Goal: Transaction & Acquisition: Purchase product/service

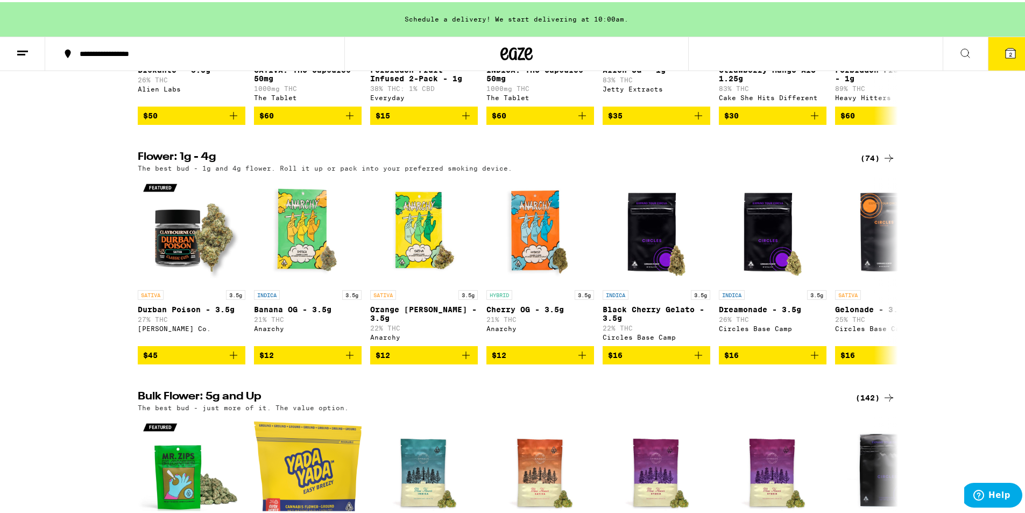
scroll to position [530, 0]
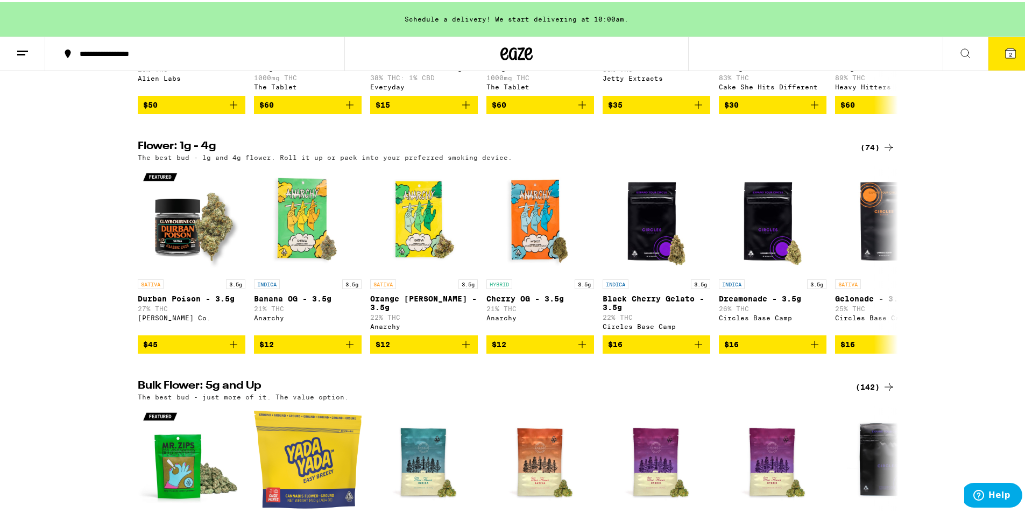
click at [140, 391] on h2 "Bulk Flower: 5g and Up" at bounding box center [490, 384] width 705 height 13
click at [138, 391] on h2 "Bulk Flower: 5g and Up" at bounding box center [490, 384] width 705 height 13
click at [138, 398] on p "The best bud - just more of it. The value option." at bounding box center [243, 394] width 211 height 7
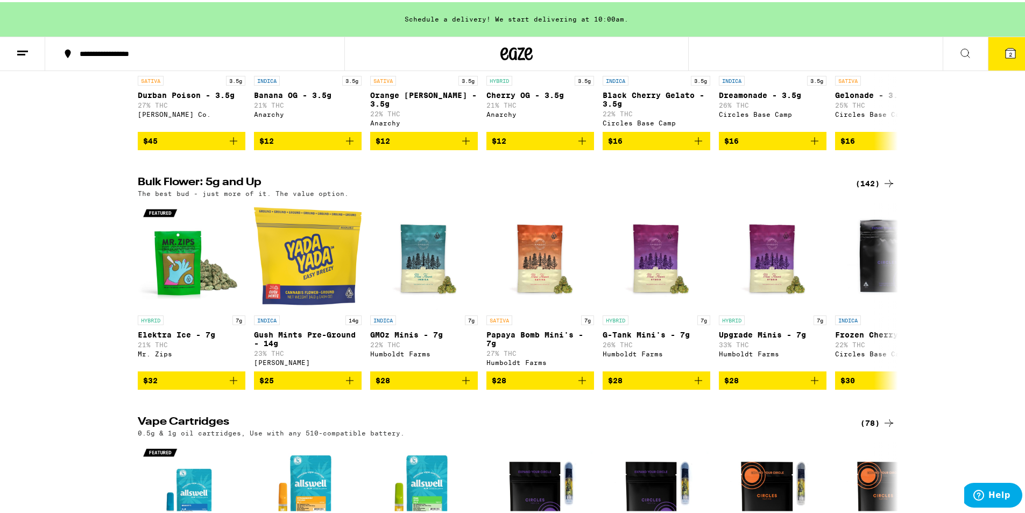
scroll to position [787, 0]
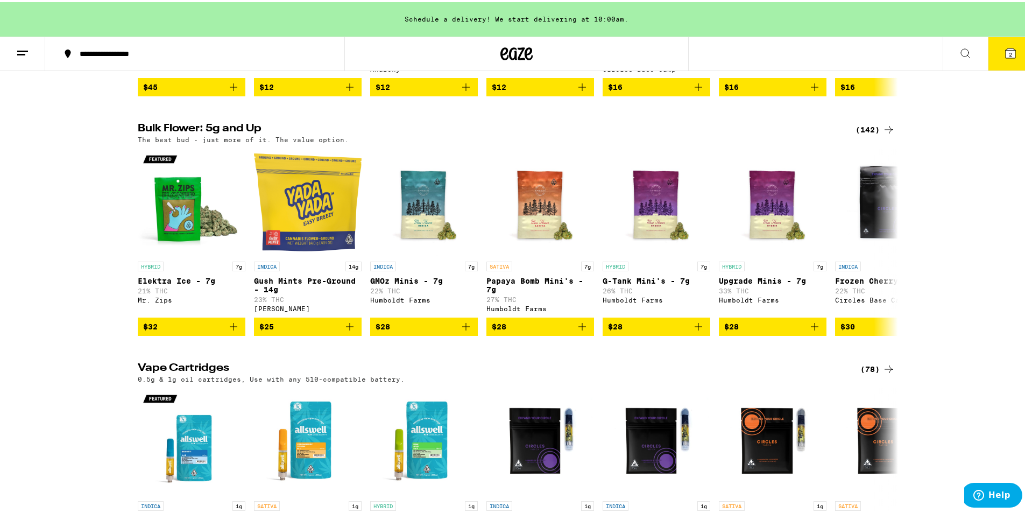
click at [868, 134] on div "(142)" at bounding box center [875, 127] width 40 height 13
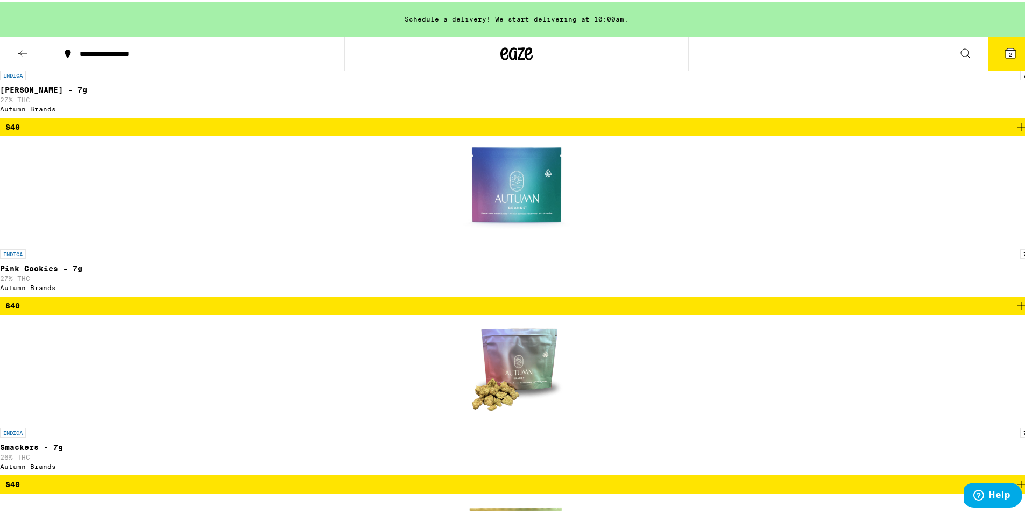
scroll to position [4613, 0]
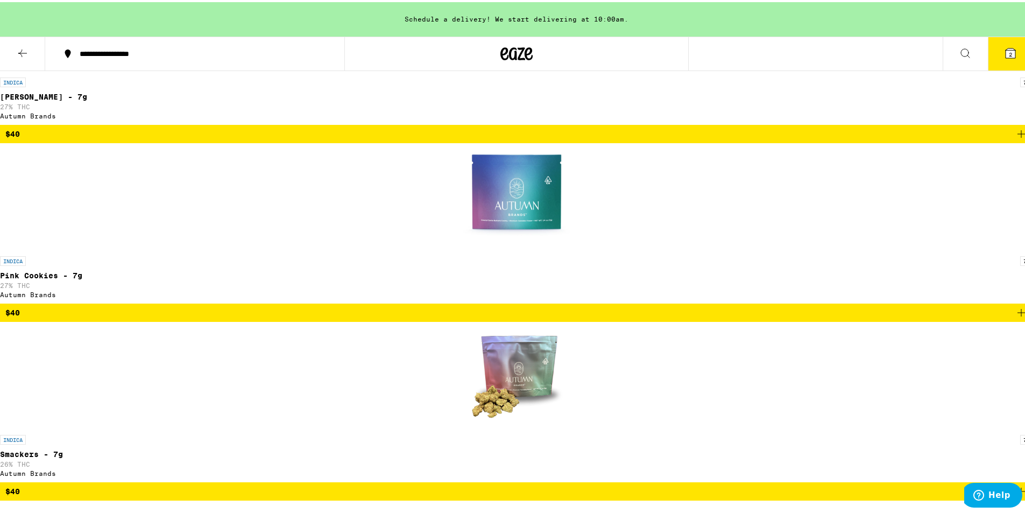
drag, startPoint x: 1017, startPoint y: 400, endPoint x: 1005, endPoint y: 370, distance: 32.4
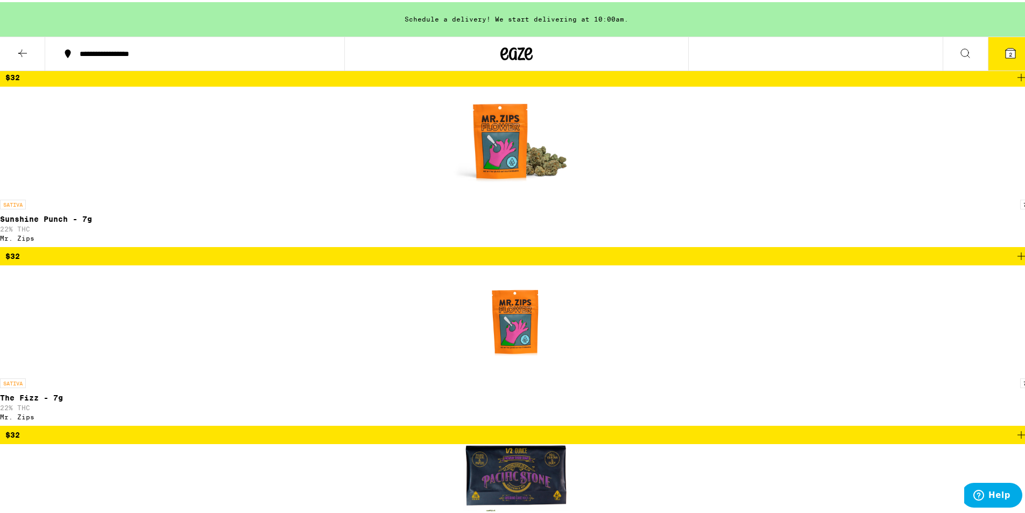
scroll to position [3055, 0]
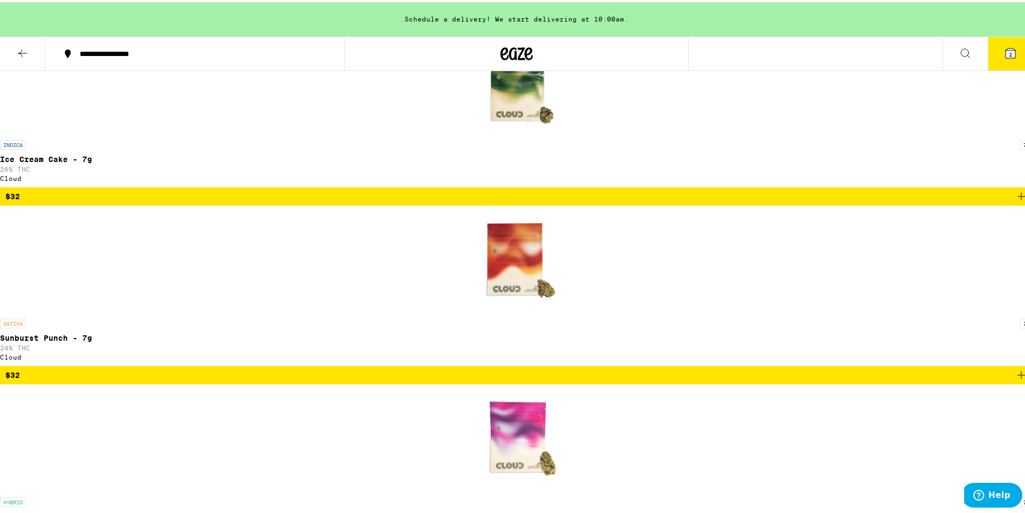
scroll to position [2394, 0]
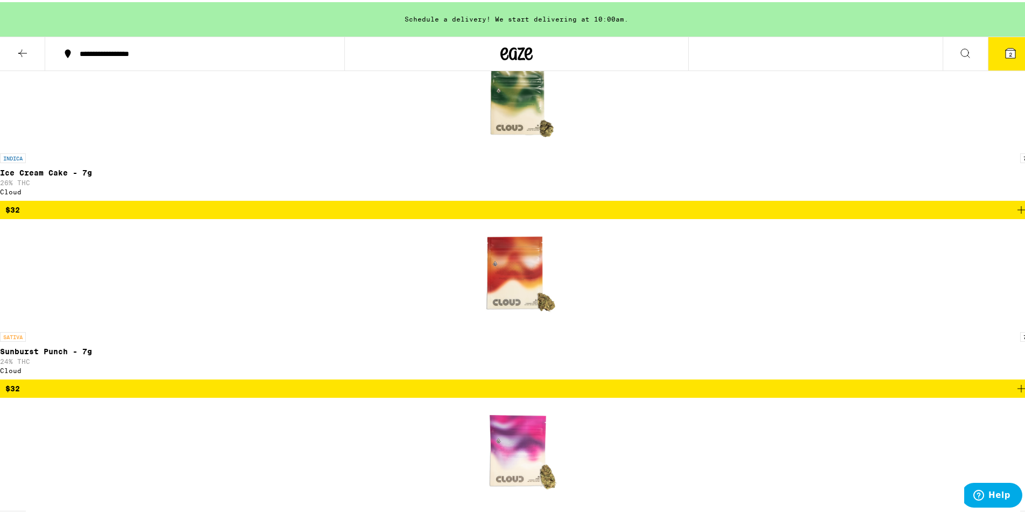
drag, startPoint x: 1022, startPoint y: 205, endPoint x: 1019, endPoint y: 184, distance: 21.8
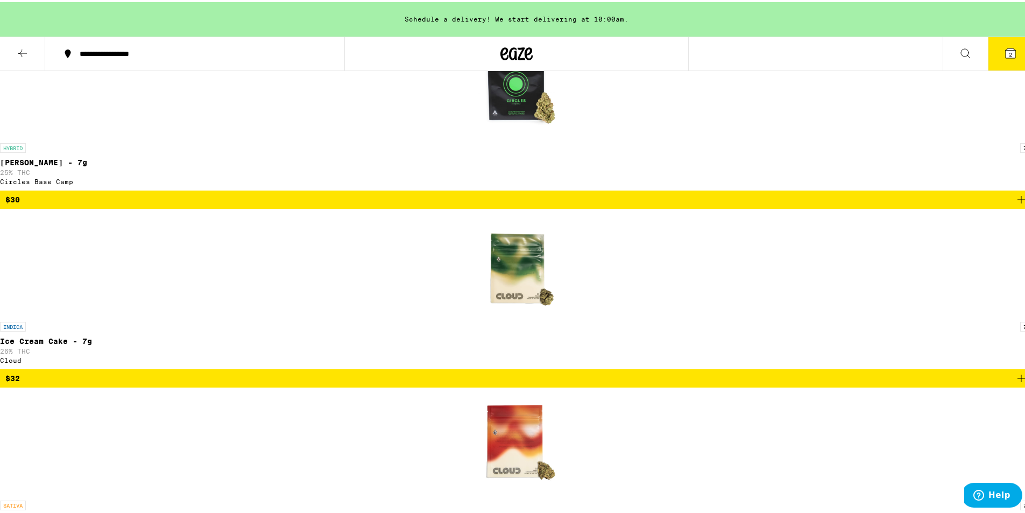
scroll to position [2273, 0]
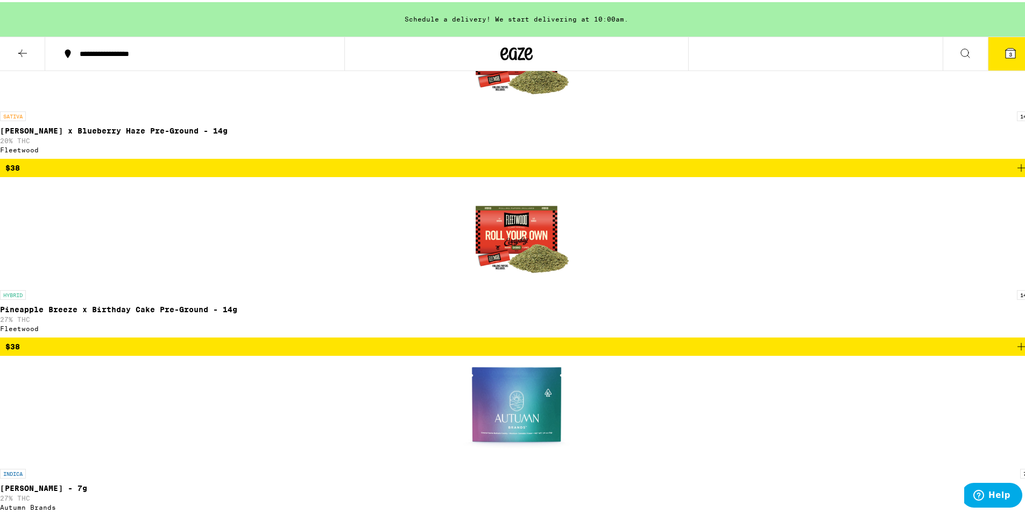
scroll to position [4296, 0]
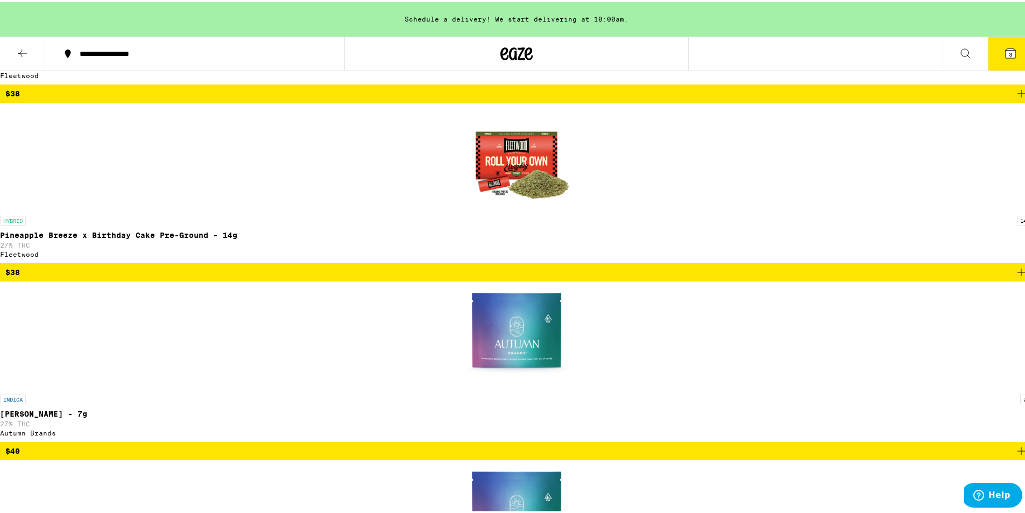
click at [988, 63] on button "4" at bounding box center [1010, 51] width 45 height 33
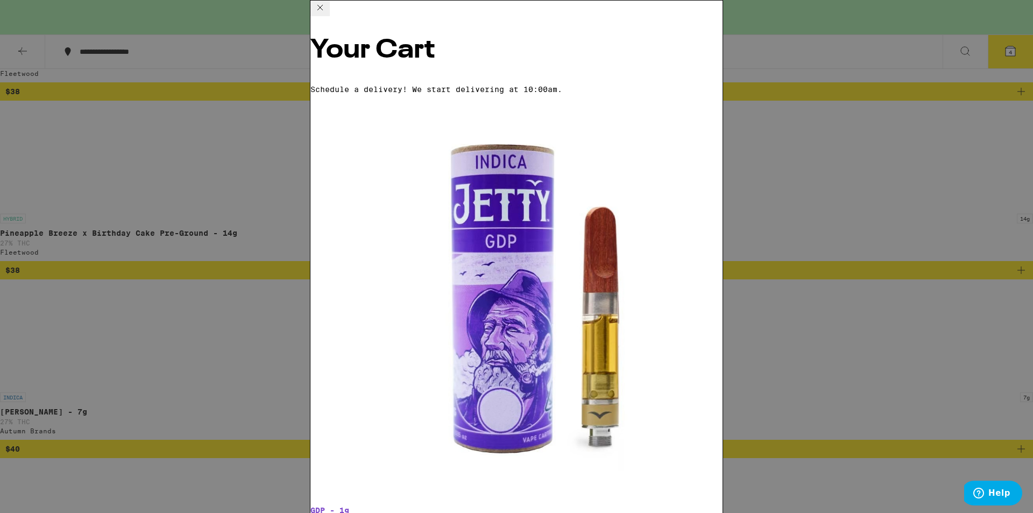
click at [326, 14] on icon at bounding box center [320, 7] width 13 height 13
